Goal: Use online tool/utility: Utilize a website feature to perform a specific function

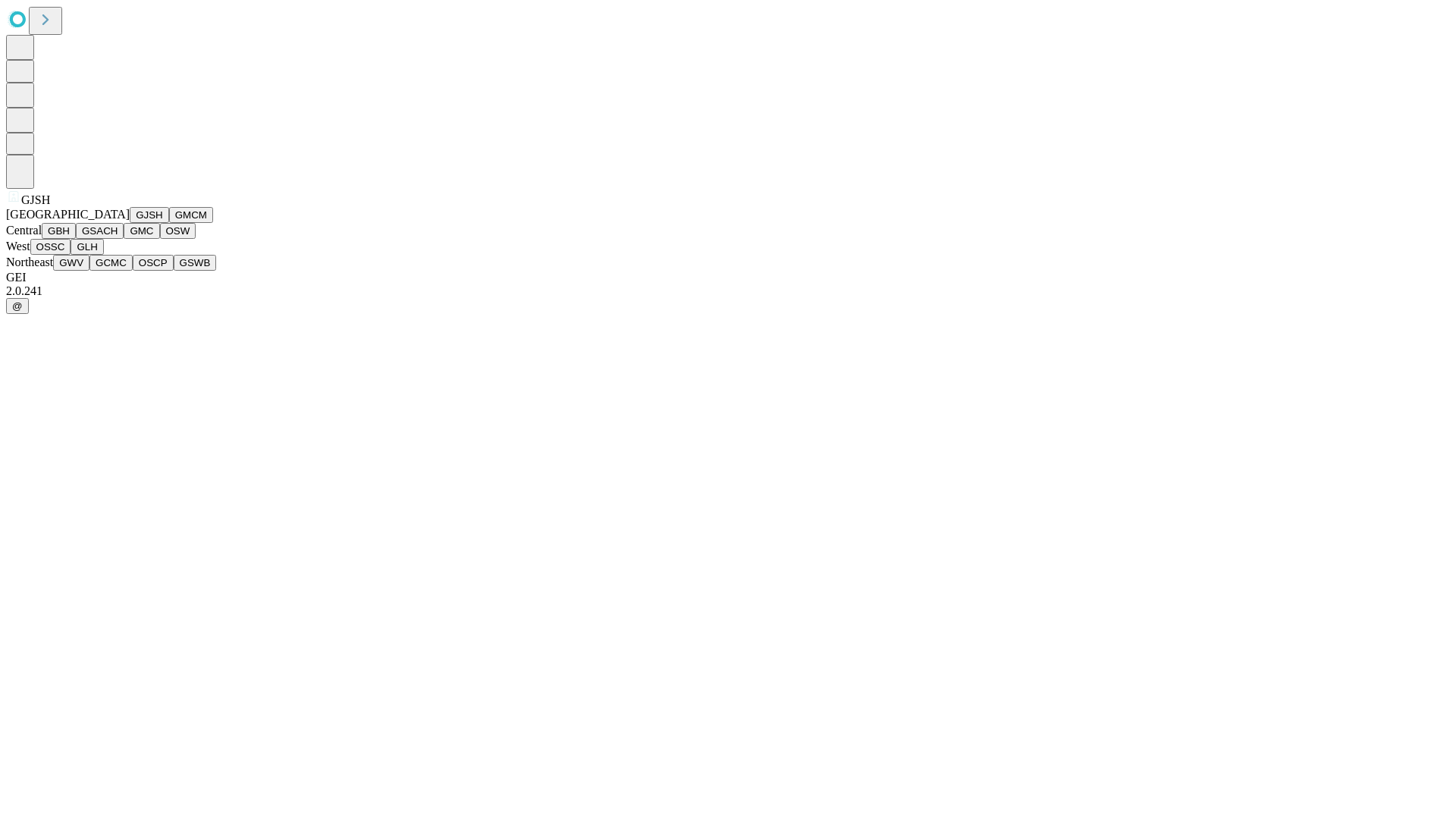
click at [129, 223] on button "GJSH" at bounding box center [149, 215] width 40 height 16
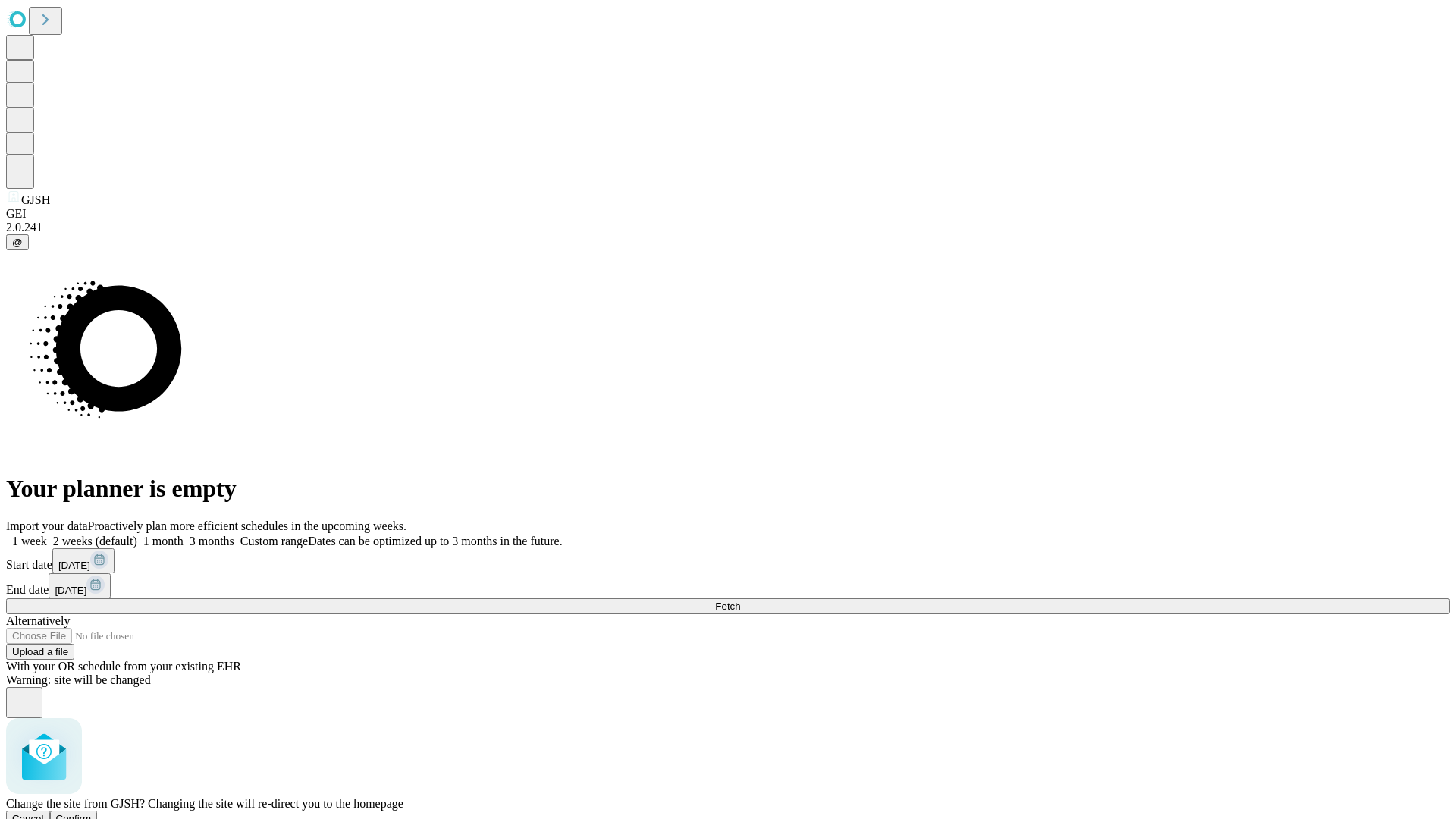
click at [92, 813] on span "Confirm" at bounding box center [74, 818] width 35 height 12
click at [183, 535] on label "1 month" at bounding box center [160, 541] width 46 height 13
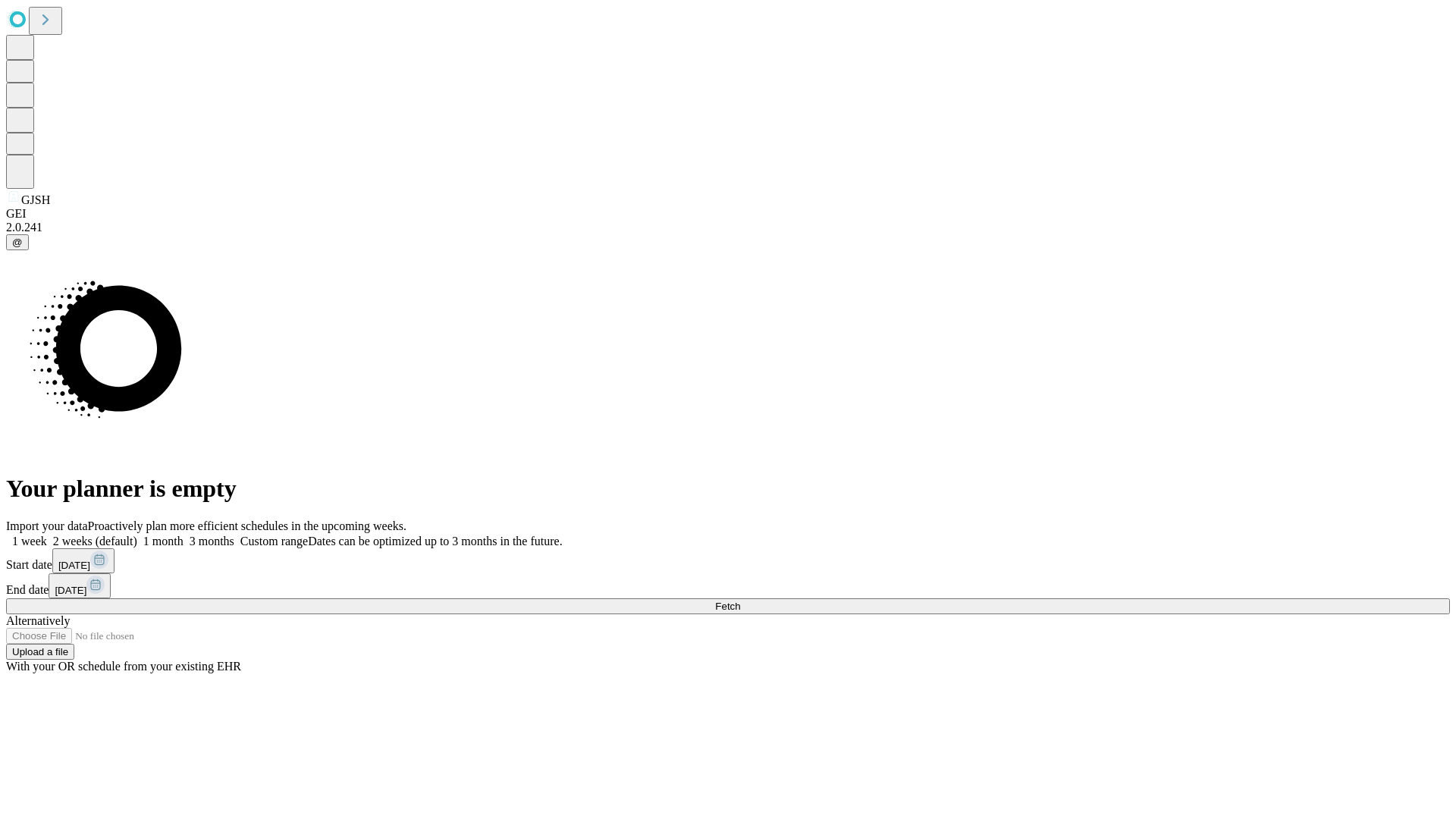
click at [740, 600] on span "Fetch" at bounding box center [727, 606] width 25 height 12
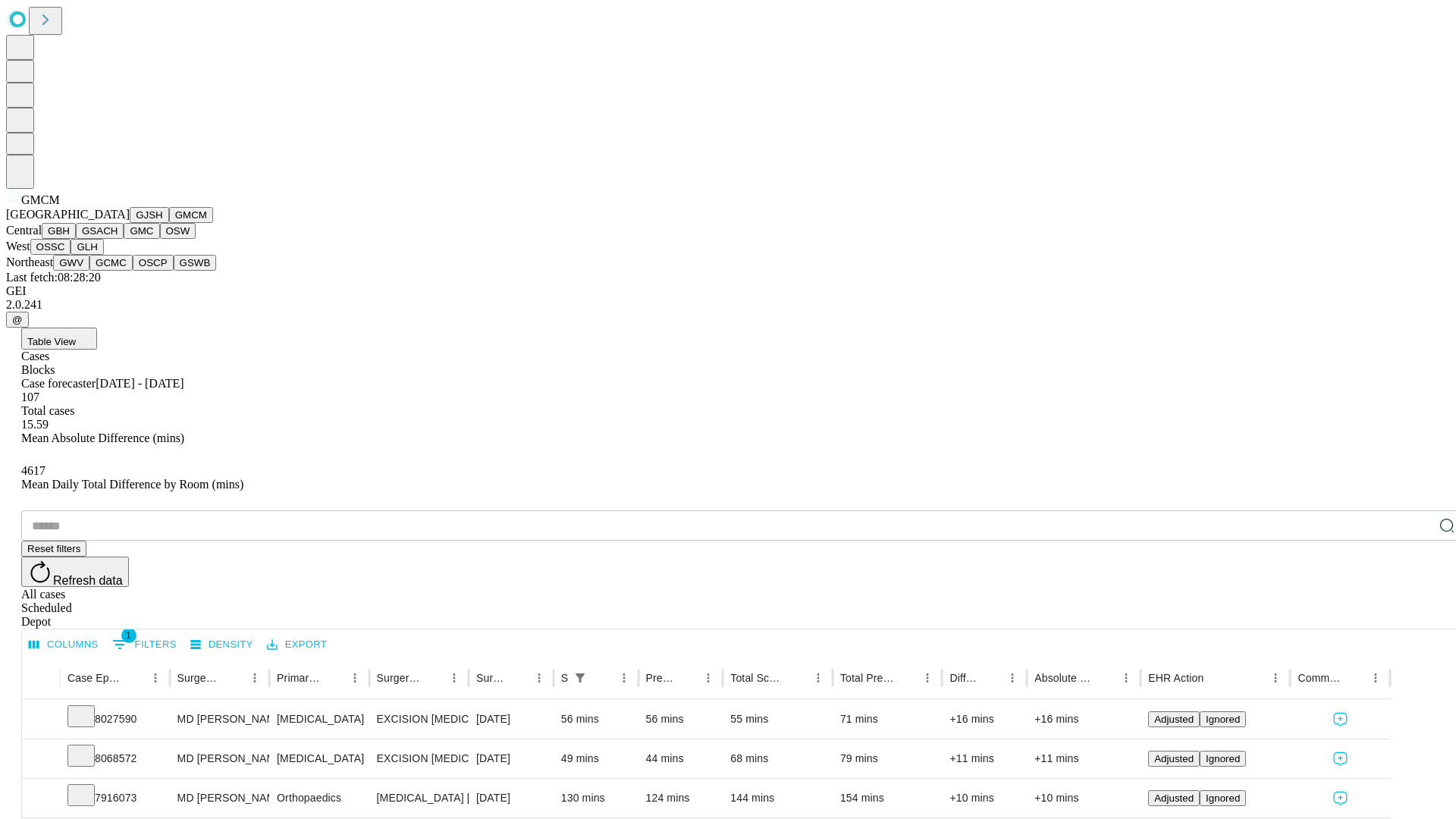
click at [76, 239] on button "GBH" at bounding box center [58, 231] width 35 height 16
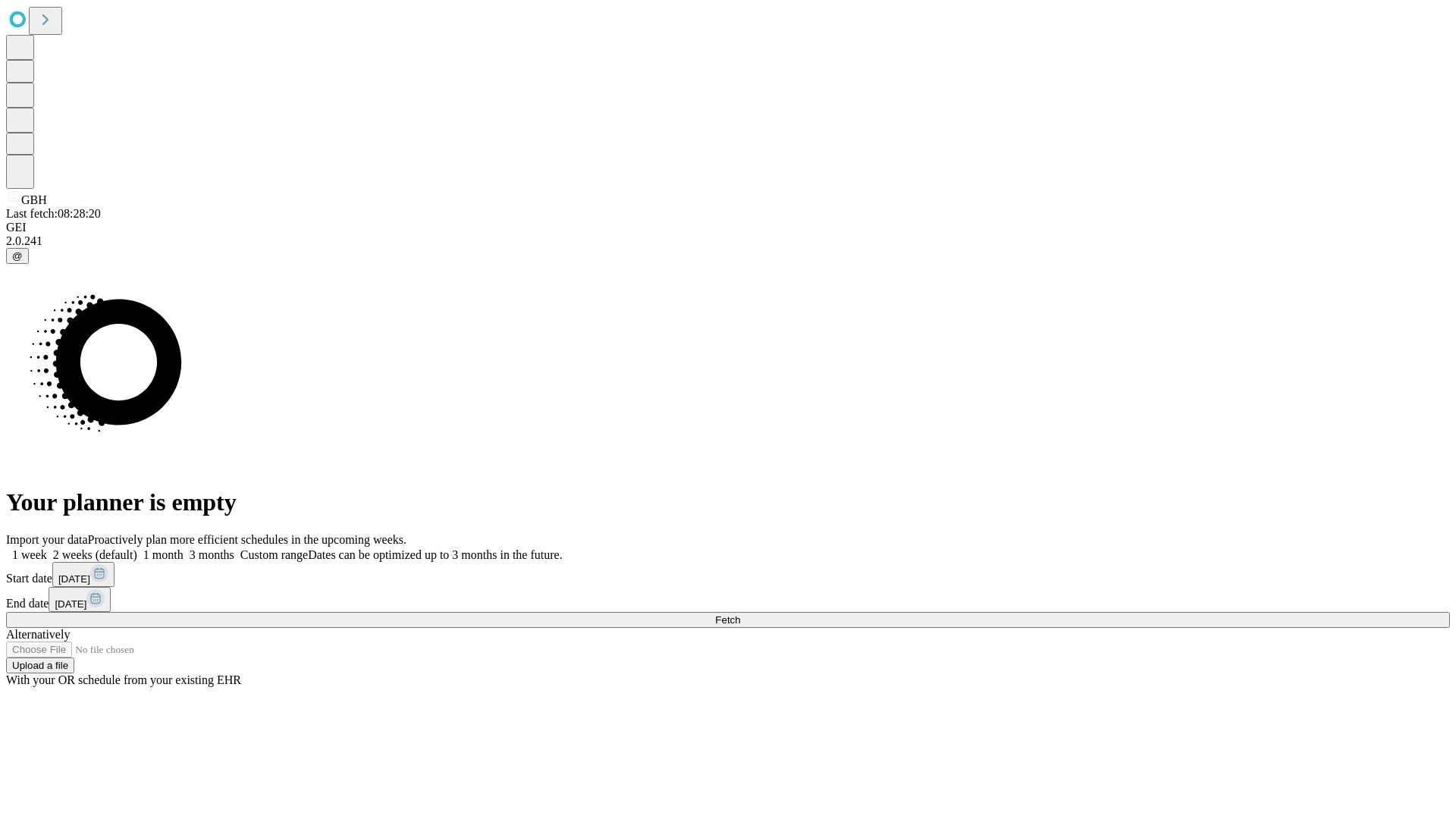
click at [183, 548] on label "1 month" at bounding box center [160, 554] width 46 height 13
click at [740, 614] on span "Fetch" at bounding box center [727, 619] width 25 height 12
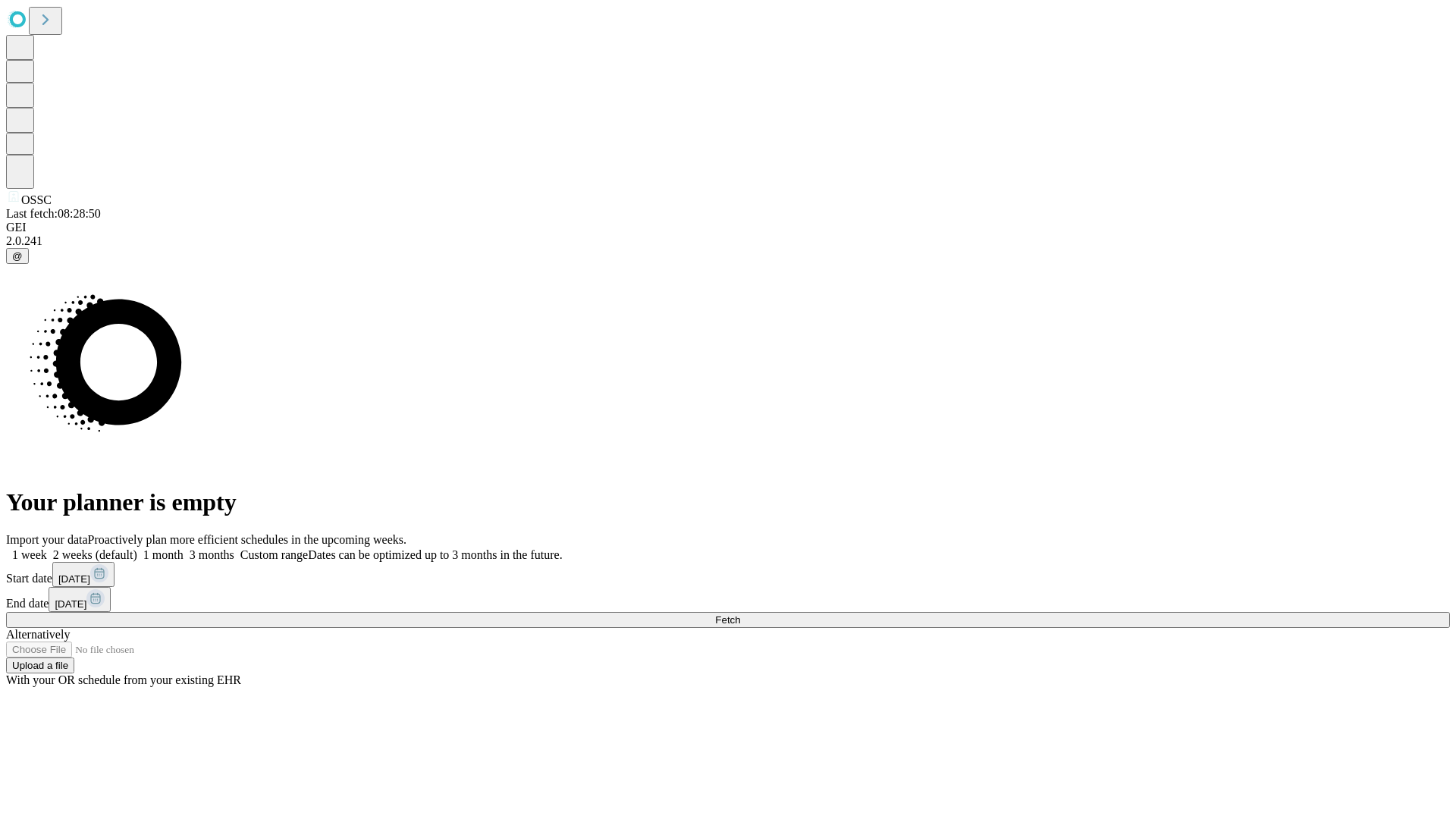
click at [183, 548] on label "1 month" at bounding box center [160, 554] width 46 height 13
click at [740, 614] on span "Fetch" at bounding box center [727, 619] width 25 height 12
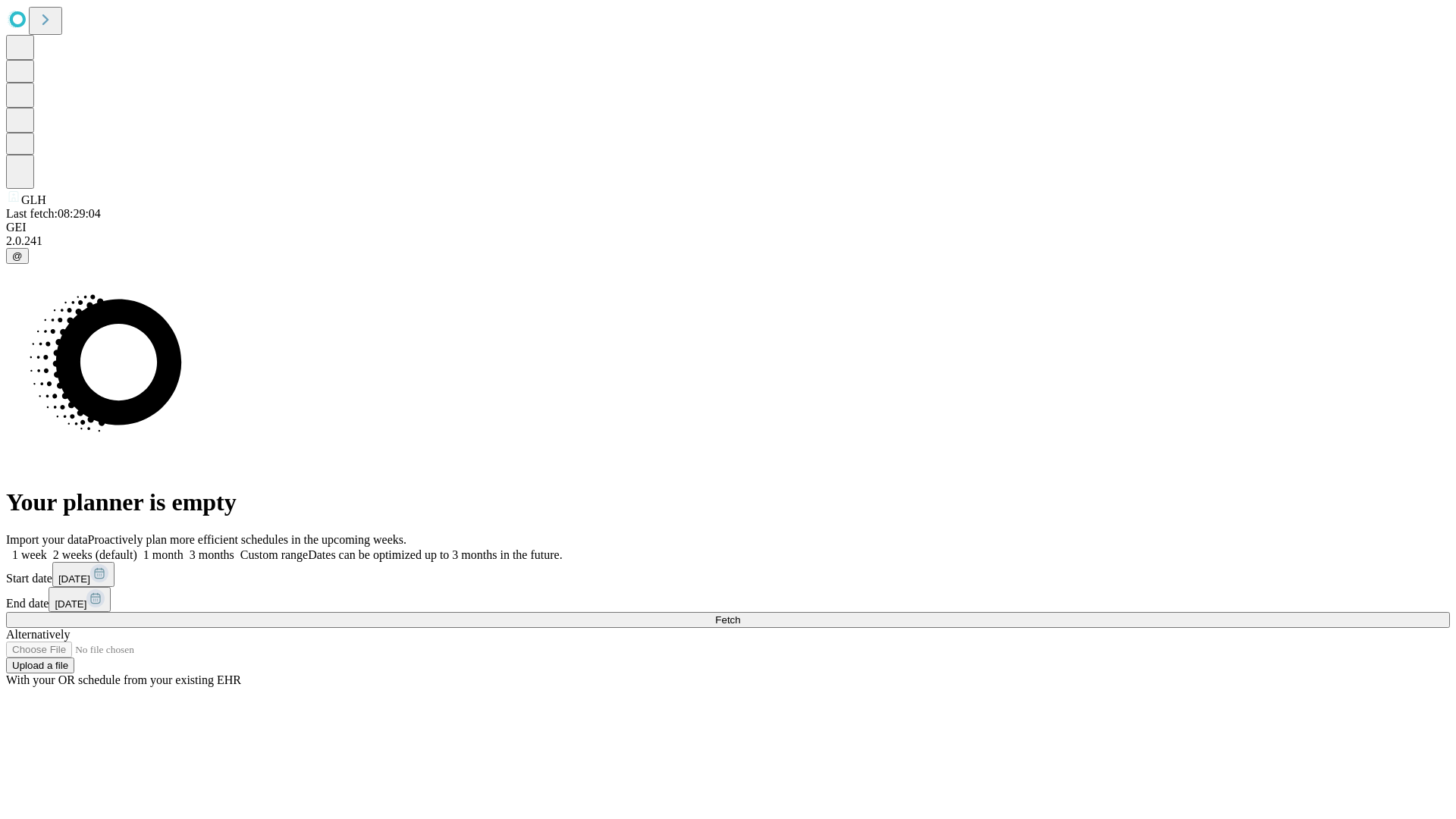
click at [183, 548] on label "1 month" at bounding box center [160, 554] width 46 height 13
click at [740, 614] on span "Fetch" at bounding box center [727, 619] width 25 height 12
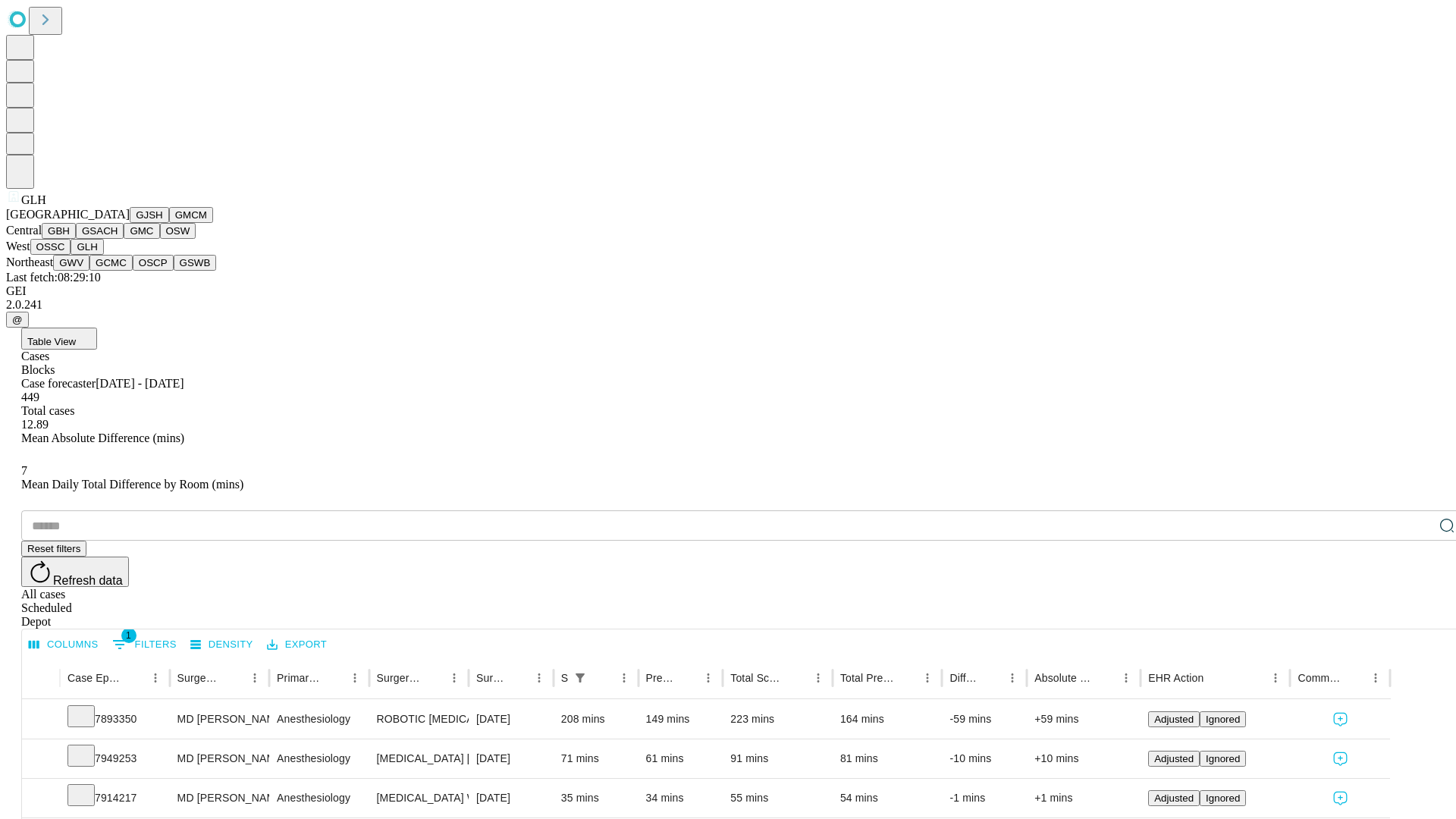
click at [89, 271] on button "GWV" at bounding box center [71, 263] width 36 height 16
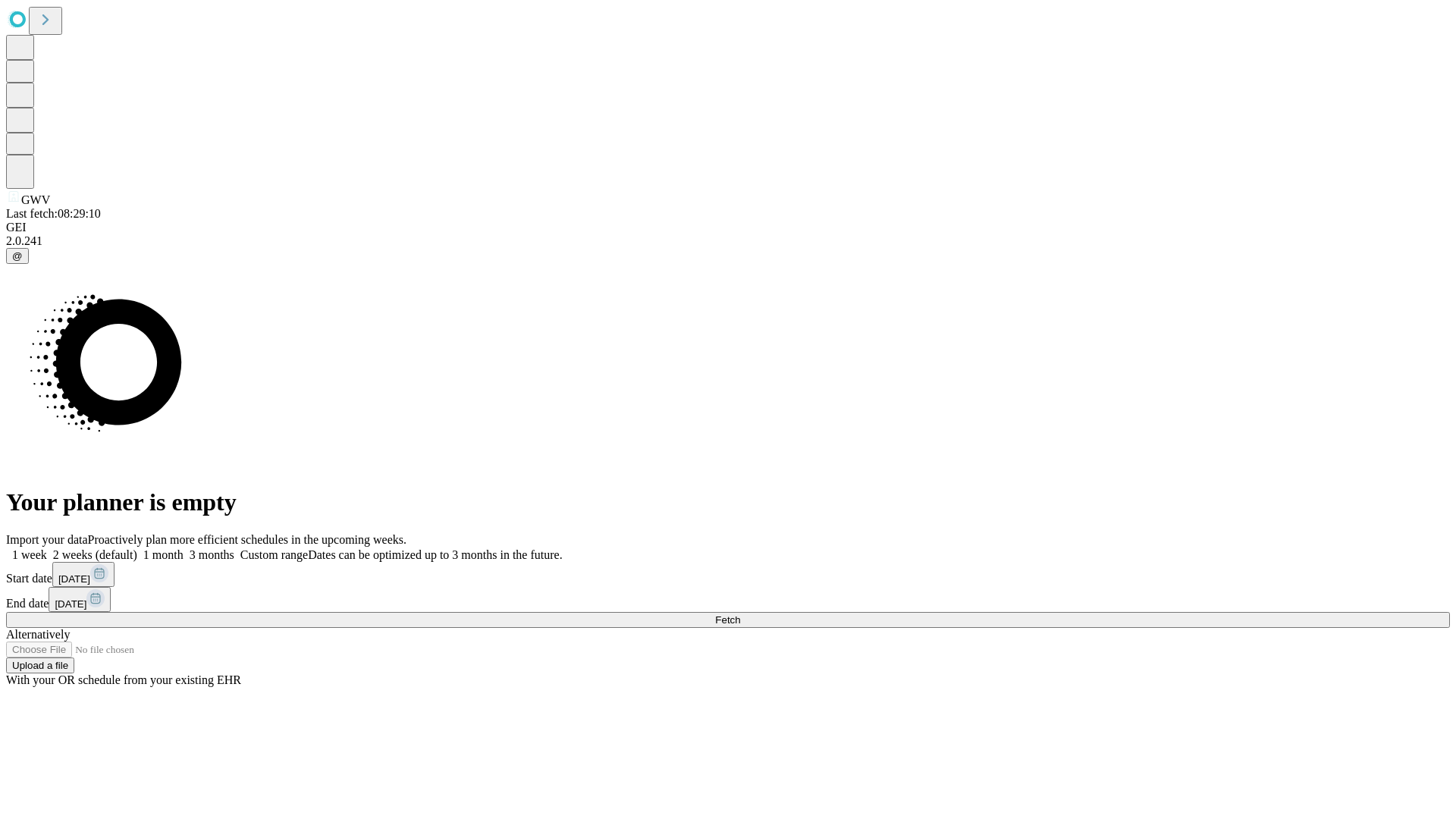
click at [183, 548] on label "1 month" at bounding box center [160, 554] width 46 height 13
click at [740, 614] on span "Fetch" at bounding box center [727, 619] width 25 height 12
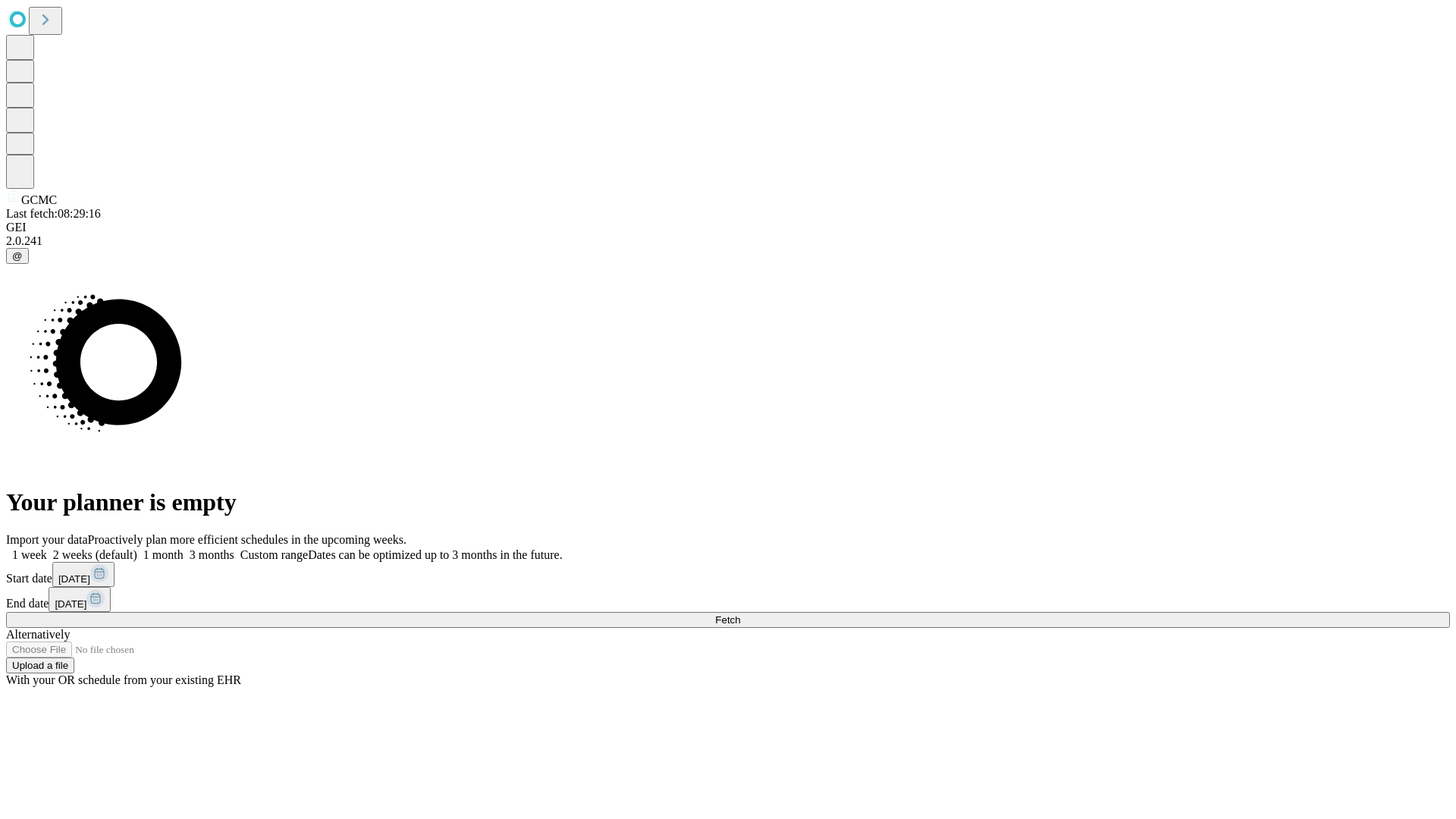
click at [183, 548] on label "1 month" at bounding box center [160, 554] width 46 height 13
click at [740, 614] on span "Fetch" at bounding box center [727, 619] width 25 height 12
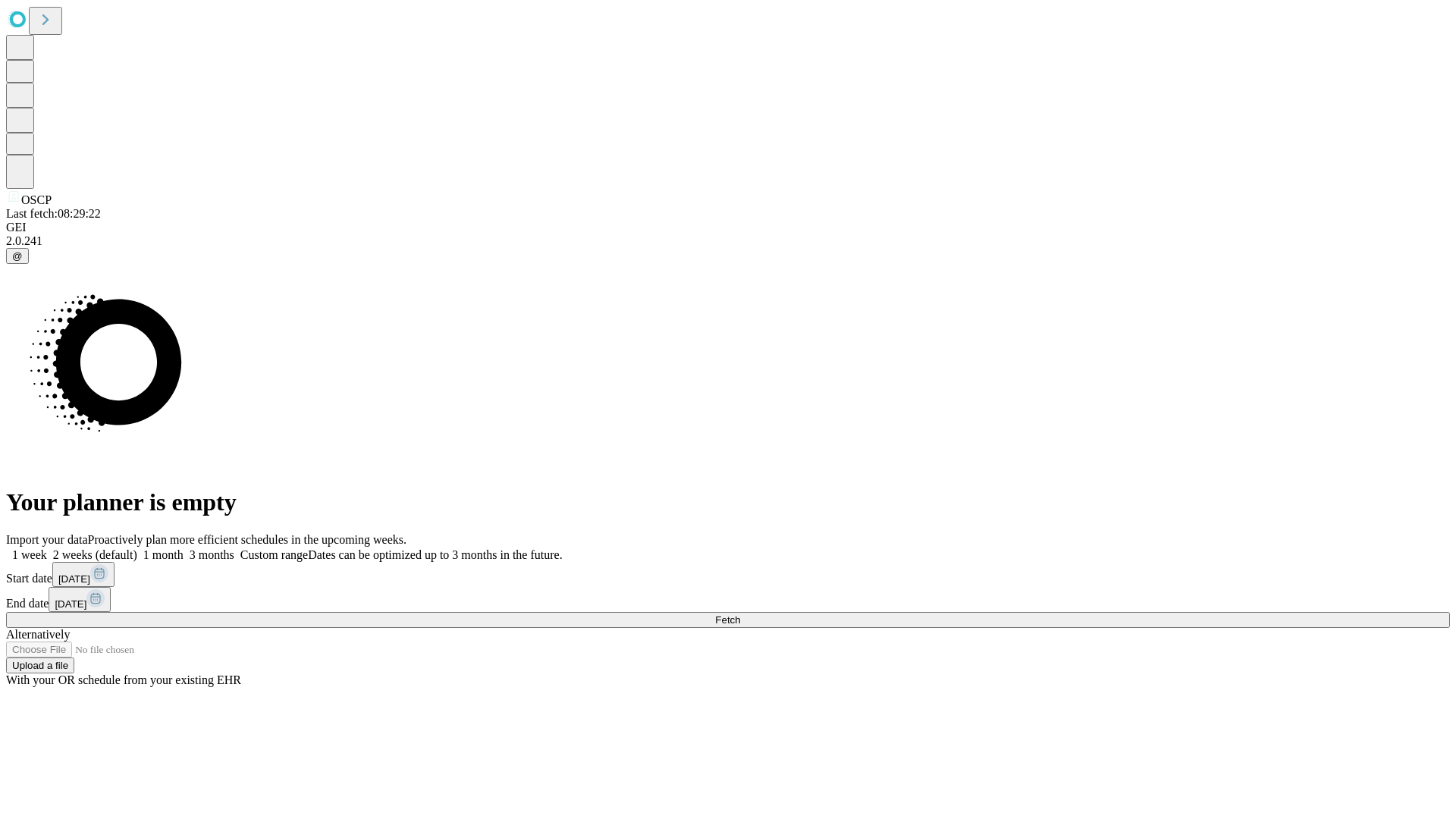
click at [183, 548] on label "1 month" at bounding box center [160, 554] width 46 height 13
click at [740, 614] on span "Fetch" at bounding box center [727, 619] width 25 height 12
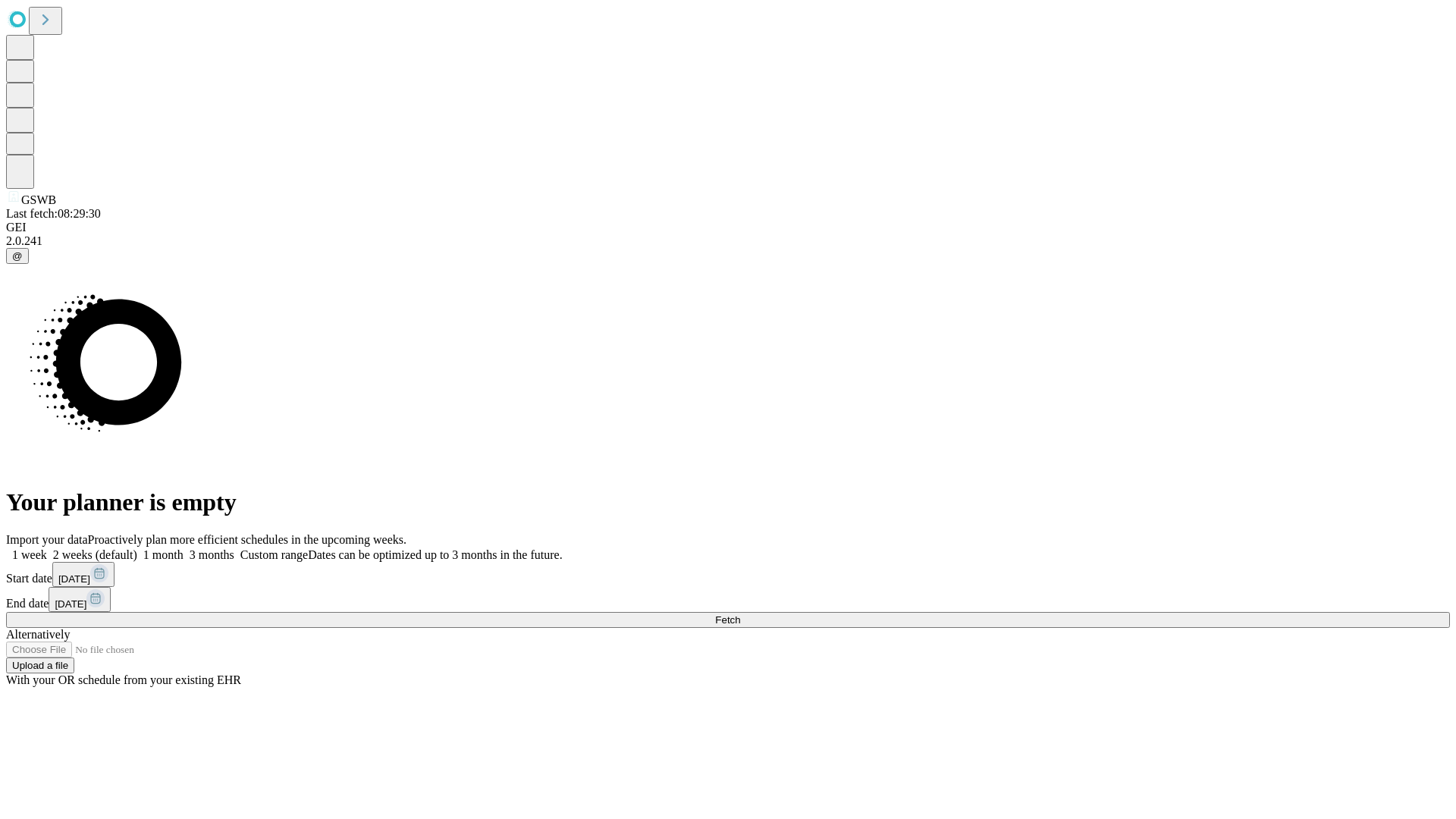
click at [740, 614] on span "Fetch" at bounding box center [727, 619] width 25 height 12
